Goal: Transaction & Acquisition: Download file/media

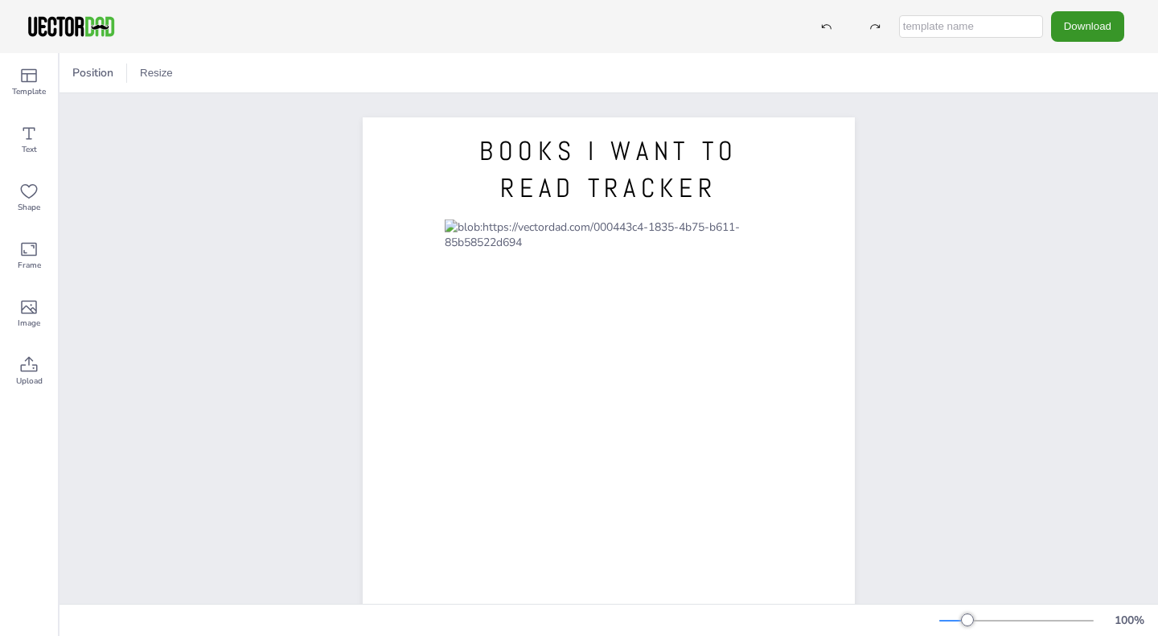
click at [1089, 26] on button "Download" at bounding box center [1087, 26] width 73 height 30
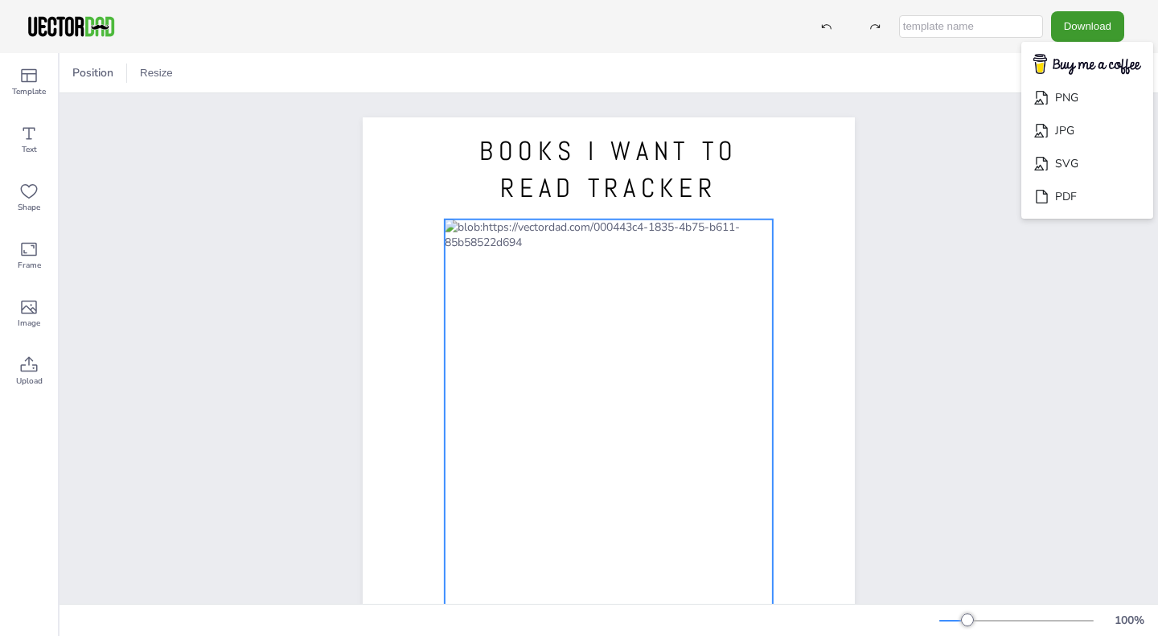
click at [245, 362] on div "BOOKS I WANT TO READ TRACKER [DOMAIN_NAME]" at bounding box center [608, 435] width 1098 height 684
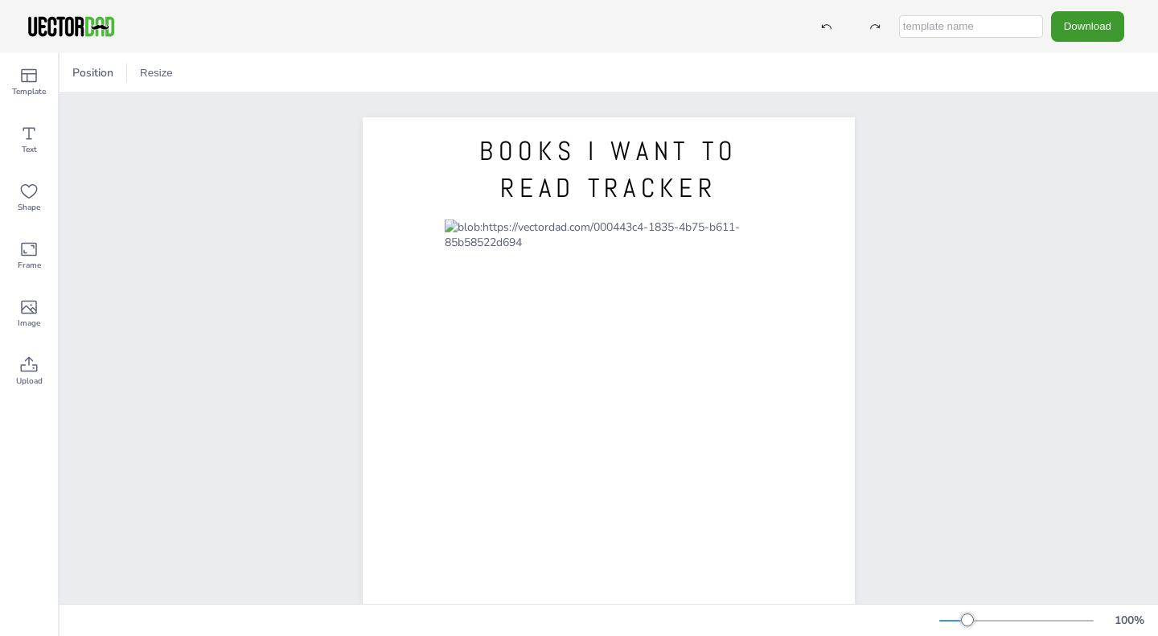
scroll to position [186, 0]
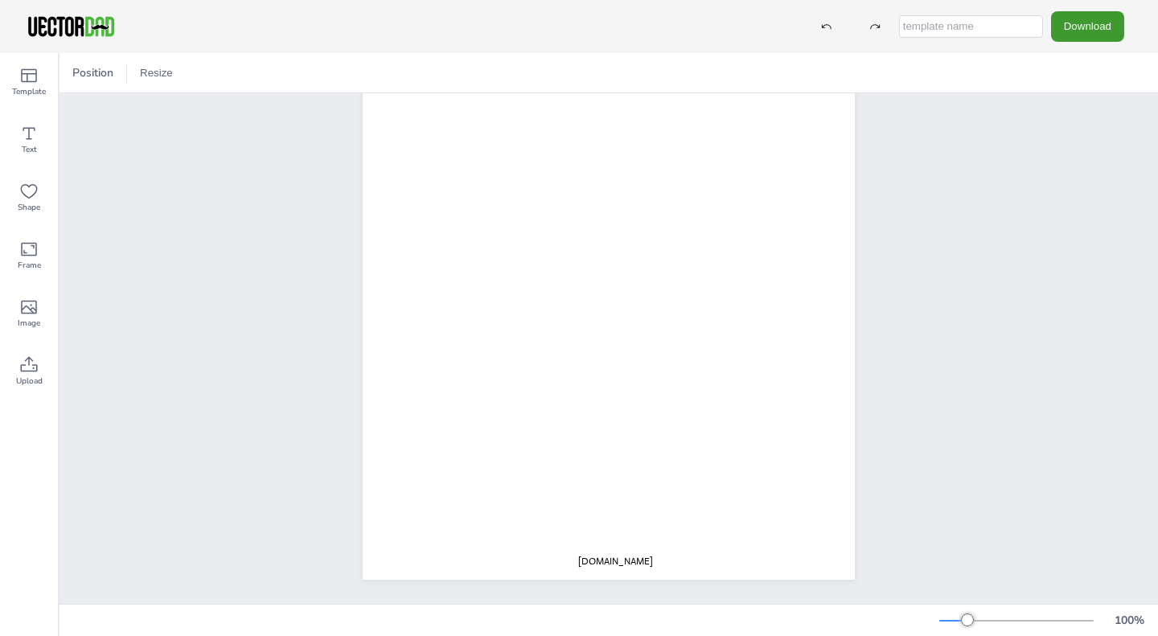
click at [1068, 307] on div "BOOKS I WANT TO READ TRACKER [DOMAIN_NAME]" at bounding box center [608, 262] width 1098 height 684
click at [23, 374] on icon at bounding box center [28, 364] width 19 height 19
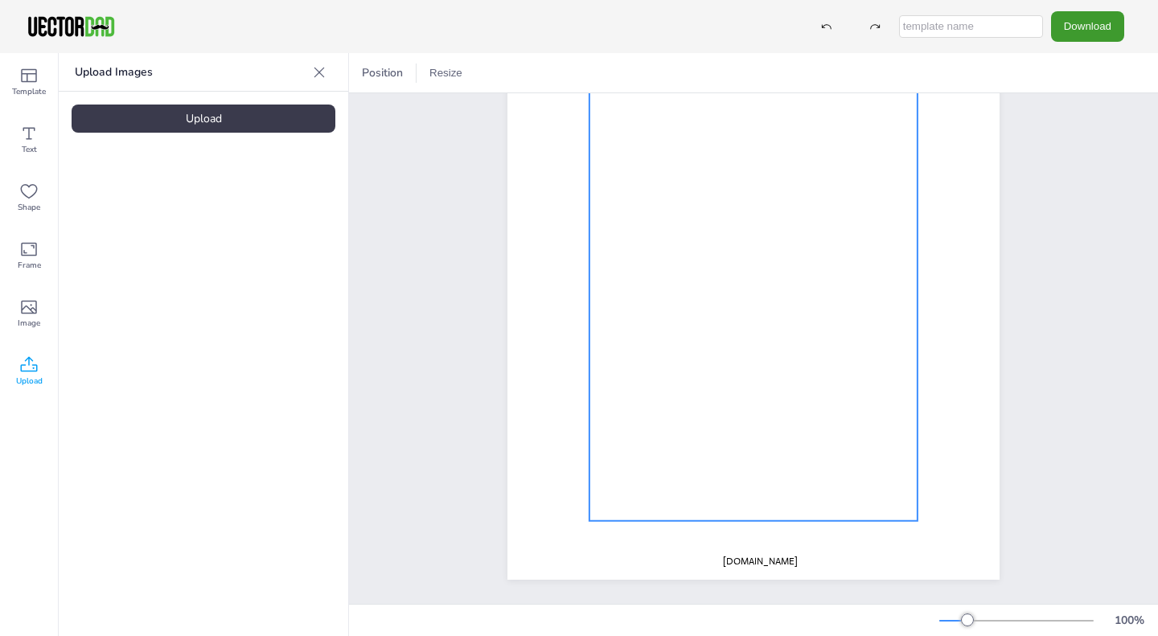
click at [609, 201] on div at bounding box center [753, 283] width 328 height 475
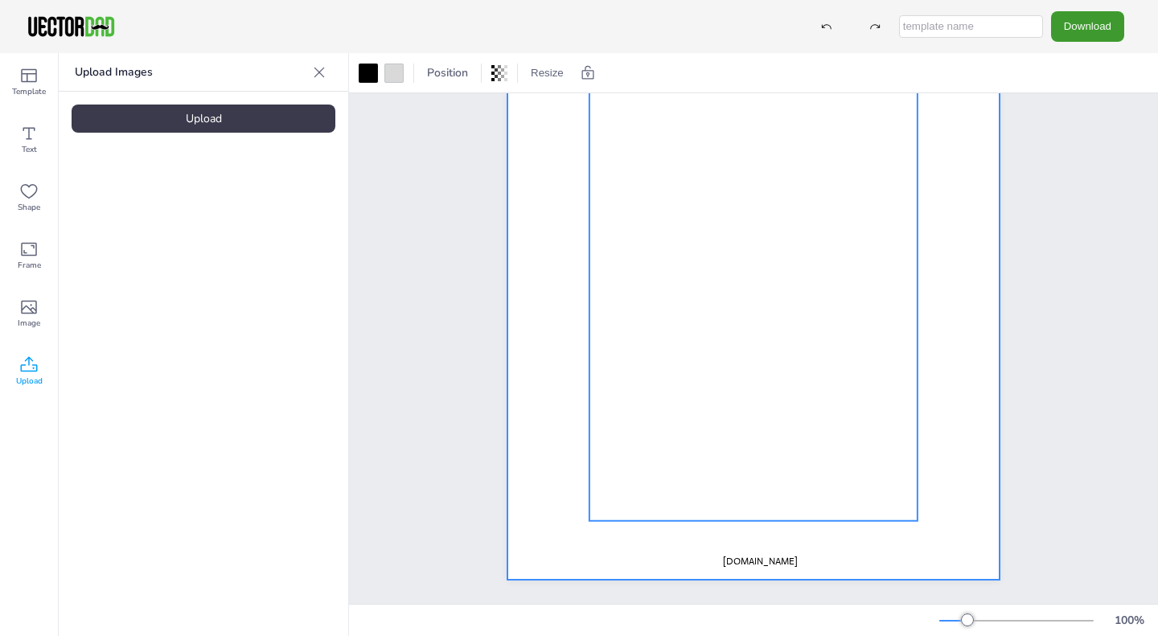
click at [507, 244] on div at bounding box center [753, 262] width 492 height 636
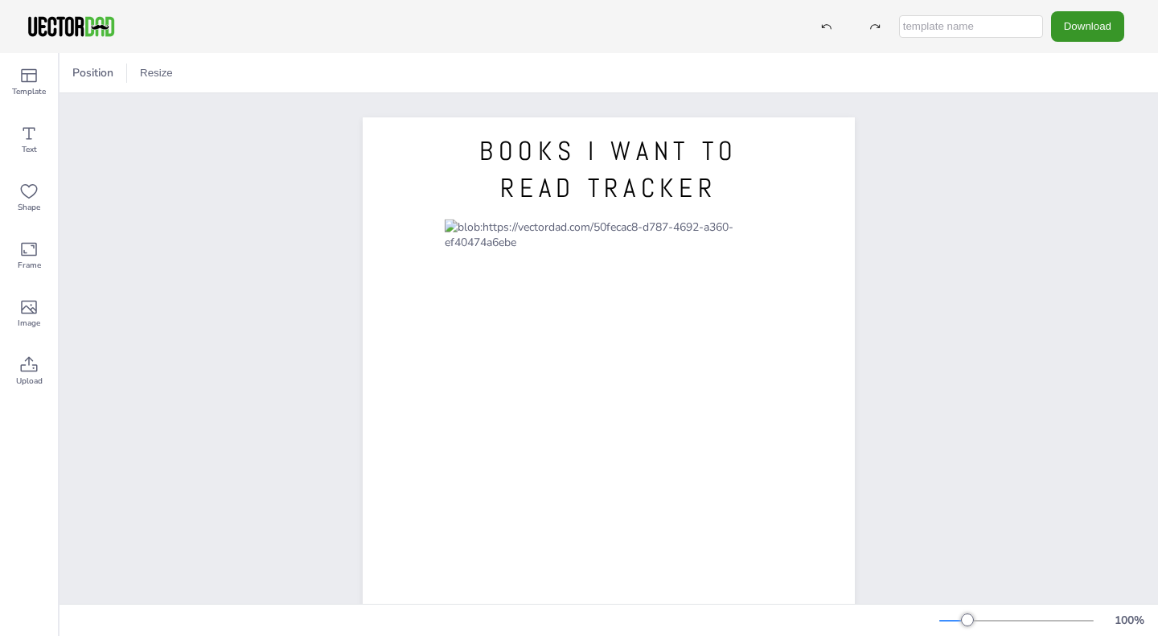
click at [1086, 26] on button "Download" at bounding box center [1087, 26] width 73 height 30
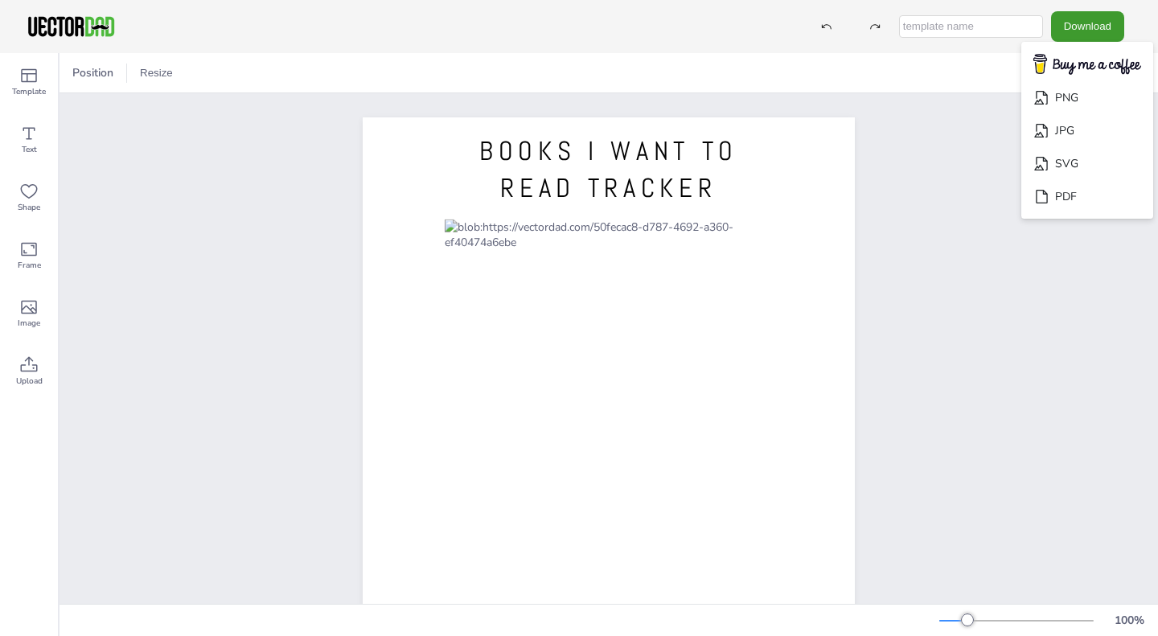
click at [889, 241] on div "BOOKS I WANT TO READ TRACKER [DOMAIN_NAME]" at bounding box center [608, 435] width 630 height 684
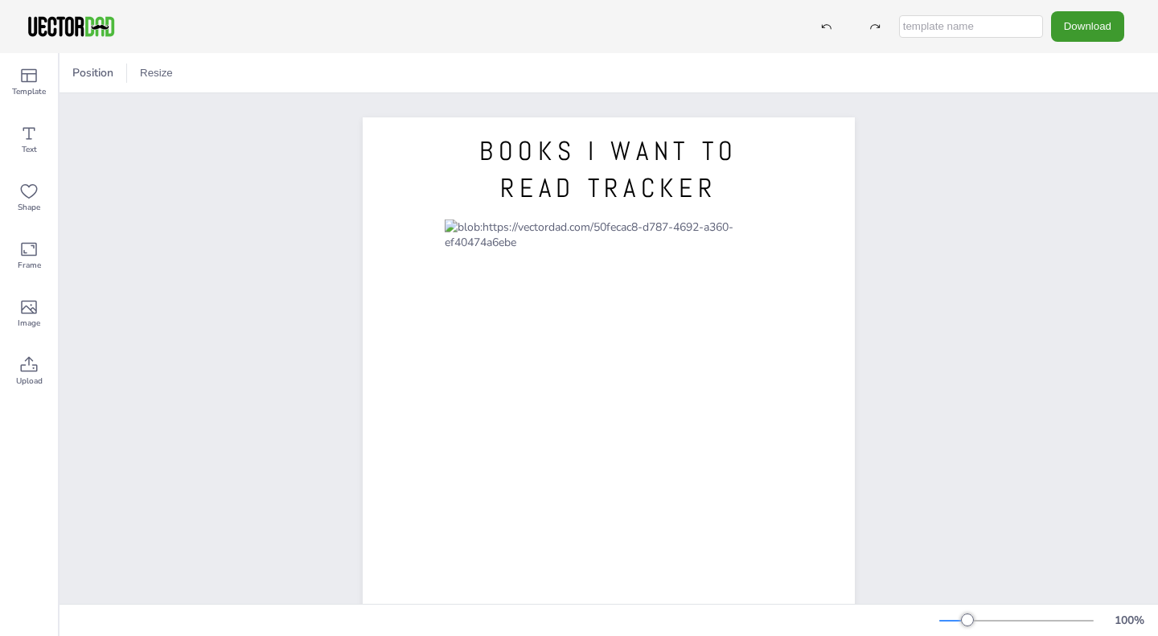
click at [658, 199] on span "BOOKS I WANT TO READ TRACKER" at bounding box center [608, 169] width 259 height 71
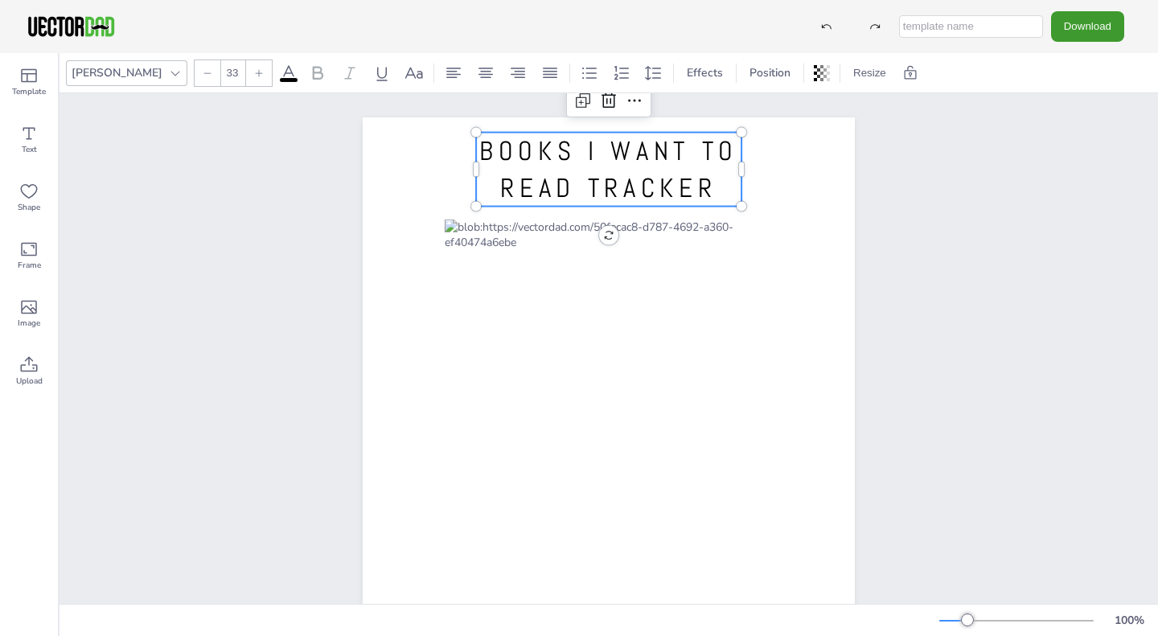
click at [802, 426] on div at bounding box center [609, 435] width 492 height 636
